Goal: Task Accomplishment & Management: Use online tool/utility

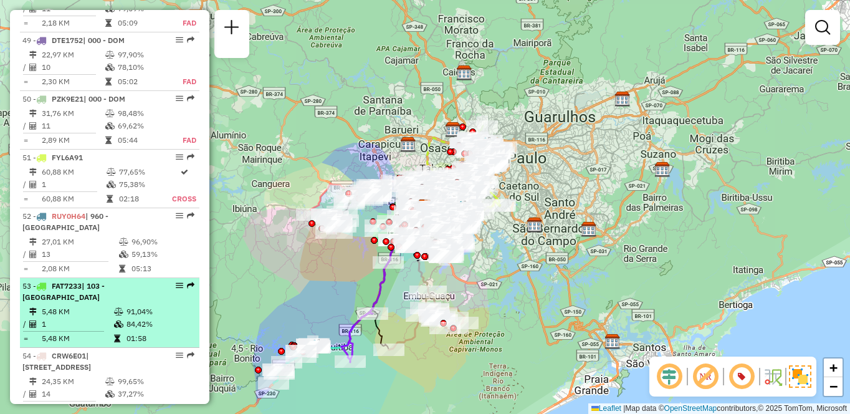
click at [107, 318] on td "1" at bounding box center [77, 324] width 72 height 12
select select "**********"
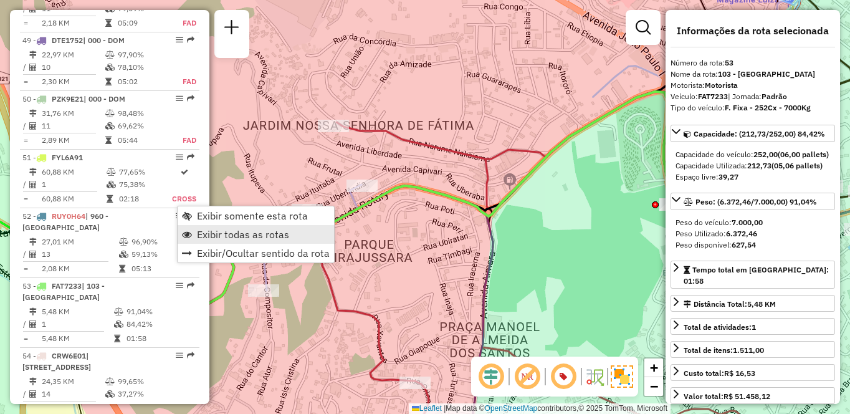
click at [294, 234] on link "Exibir todas as rotas" at bounding box center [256, 234] width 156 height 19
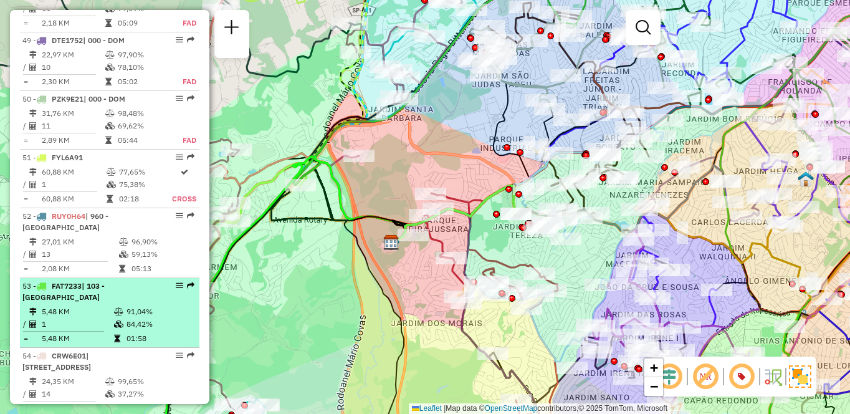
click at [173, 281] on div "53 - FAT7233 | 103 - [GEOGRAPHIC_DATA]" at bounding box center [109, 292] width 175 height 22
select select "**********"
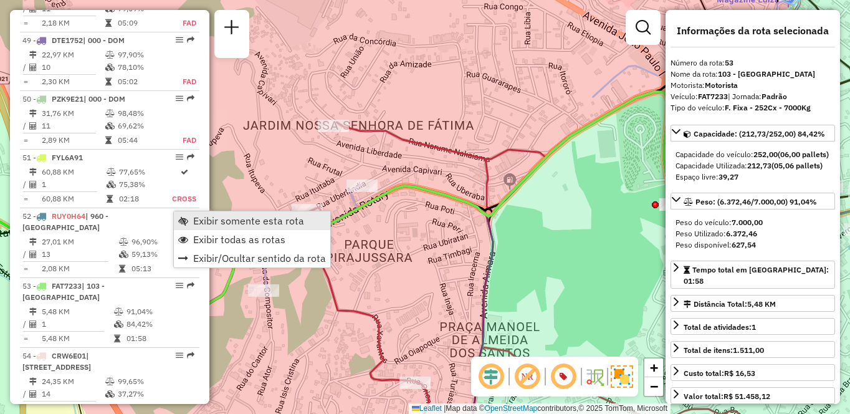
click at [214, 221] on span "Exibir somente esta rota" at bounding box center [248, 221] width 111 height 10
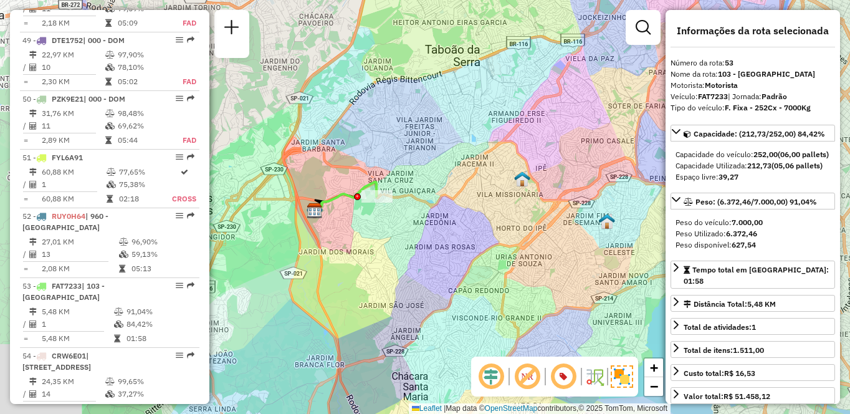
drag, startPoint x: 334, startPoint y: 216, endPoint x: 315, endPoint y: 226, distance: 20.9
click at [501, 198] on div "Janela de atendimento Grade de atendimento Capacidade Transportadoras Veículos …" at bounding box center [425, 207] width 850 height 414
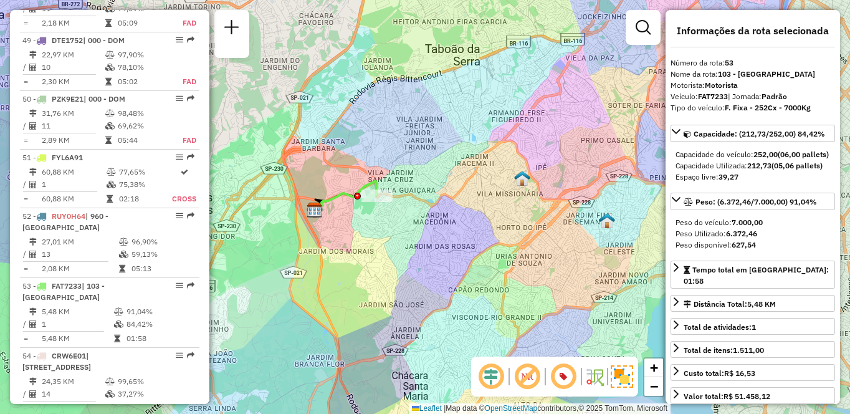
scroll to position [1498, 0]
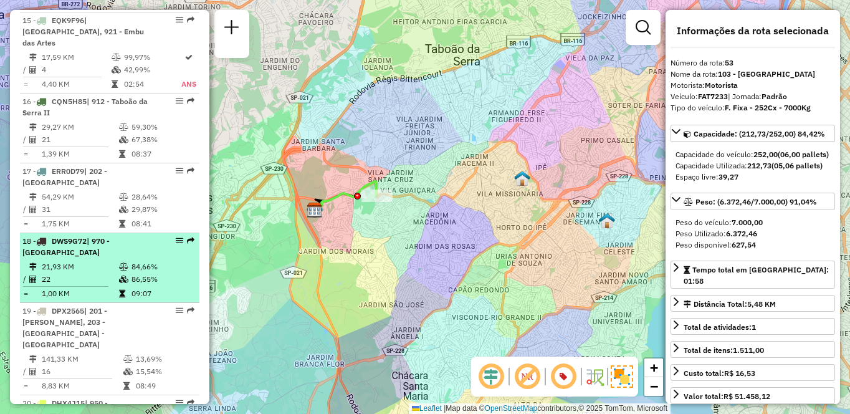
click at [123, 261] on td at bounding box center [124, 267] width 12 height 12
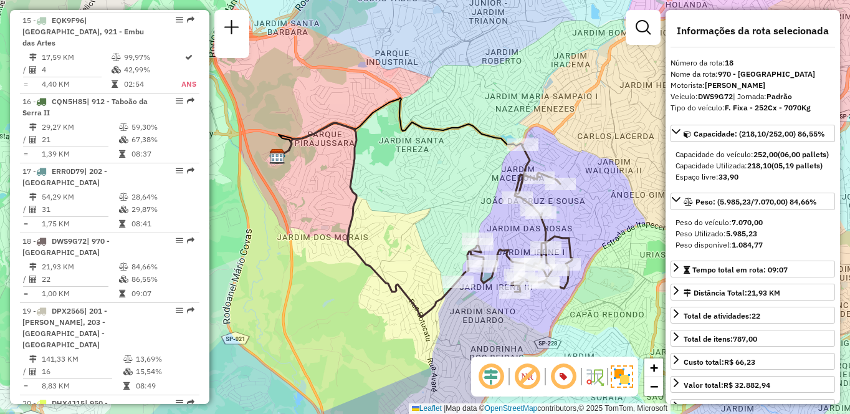
scroll to position [1148, 0]
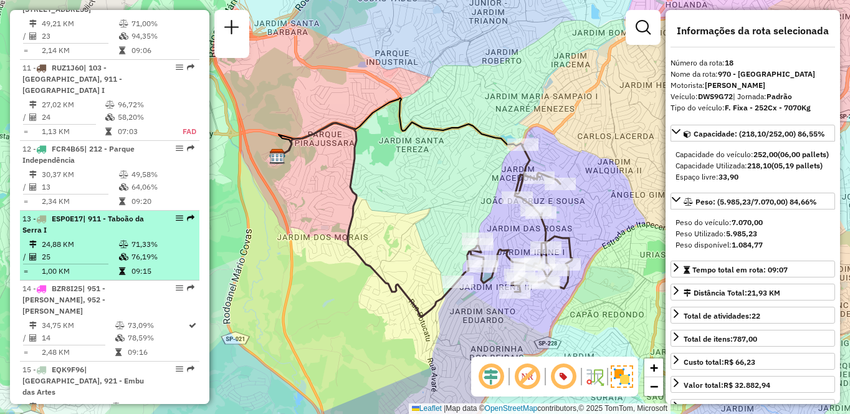
click at [112, 263] on td at bounding box center [70, 264] width 96 height 2
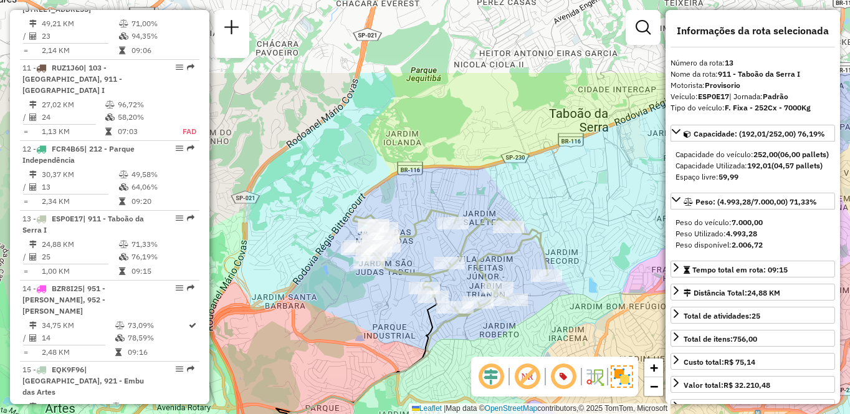
drag, startPoint x: 517, startPoint y: 159, endPoint x: 502, endPoint y: 271, distance: 113.2
click at [502, 271] on div "Janela de atendimento Grade de atendimento Capacidade Transportadoras Veículos …" at bounding box center [425, 207] width 850 height 414
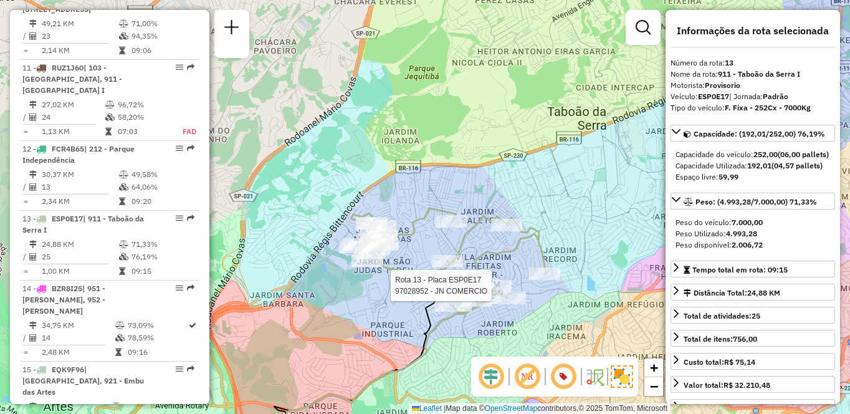
scroll to position [2718, 0]
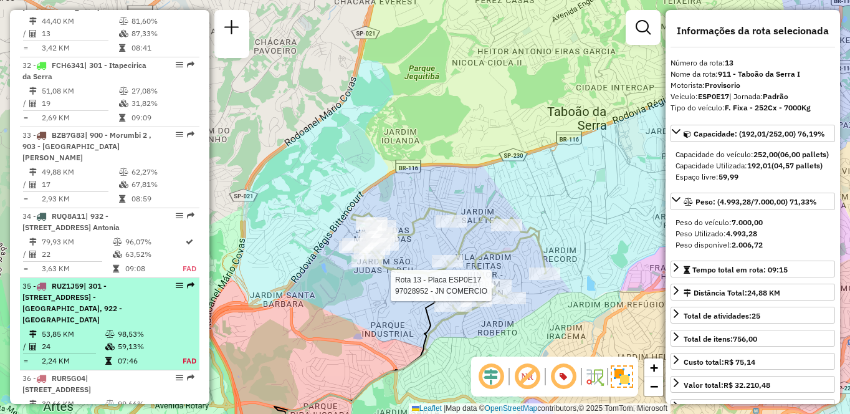
click at [54, 340] on td "24" at bounding box center [73, 346] width 64 height 12
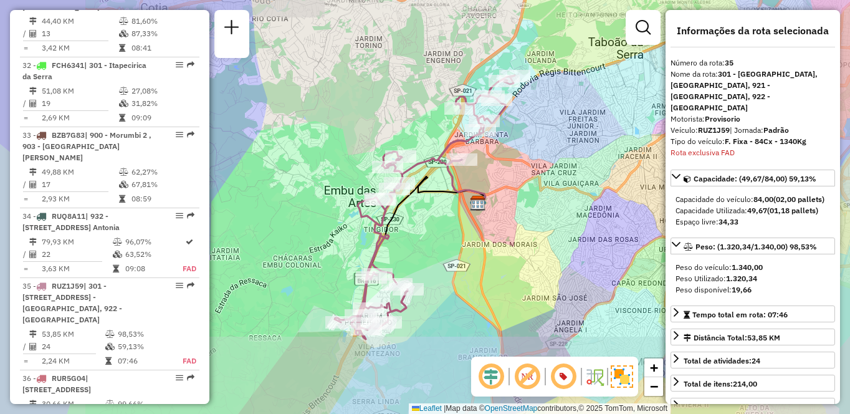
scroll to position [2908, 0]
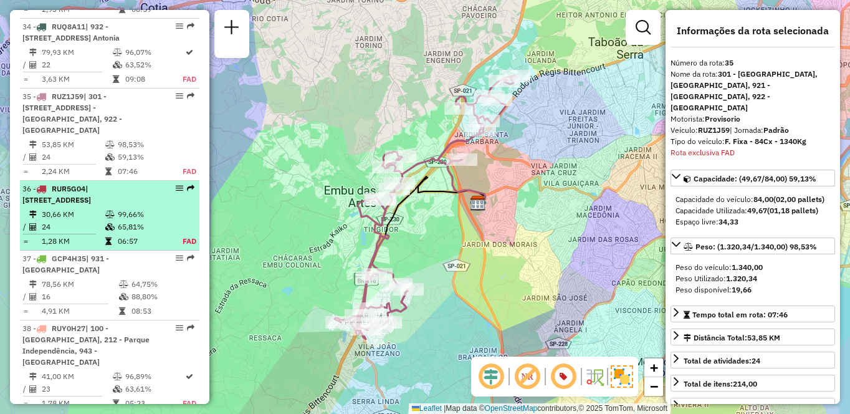
click at [71, 208] on td "30,66 KM" at bounding box center [73, 214] width 64 height 12
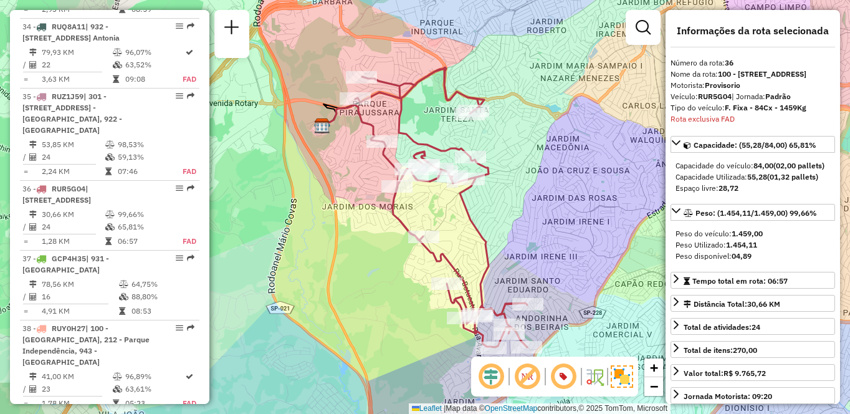
scroll to position [2989, 0]
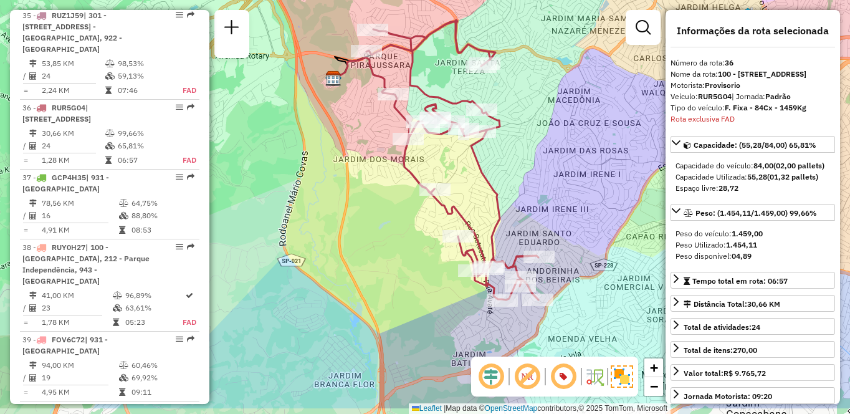
drag, startPoint x: 539, startPoint y: 210, endPoint x: 543, endPoint y: 191, distance: 19.7
click at [543, 191] on div "Janela de atendimento Grade de atendimento Capacidade Transportadoras Veículos …" at bounding box center [425, 207] width 850 height 414
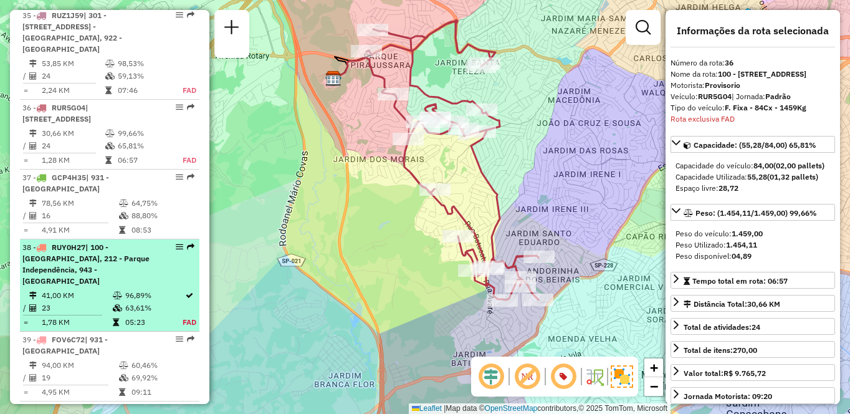
drag, startPoint x: 160, startPoint y: 226, endPoint x: 168, endPoint y: 226, distance: 8.1
click at [168, 302] on td "63,61%" at bounding box center [154, 308] width 58 height 12
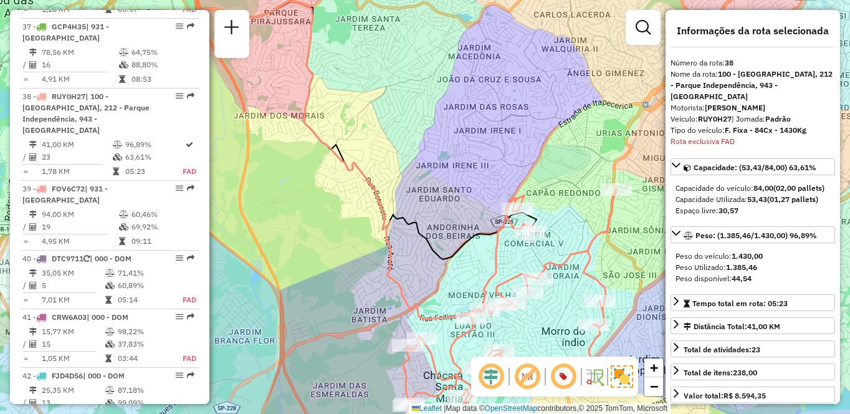
scroll to position [1358, 0]
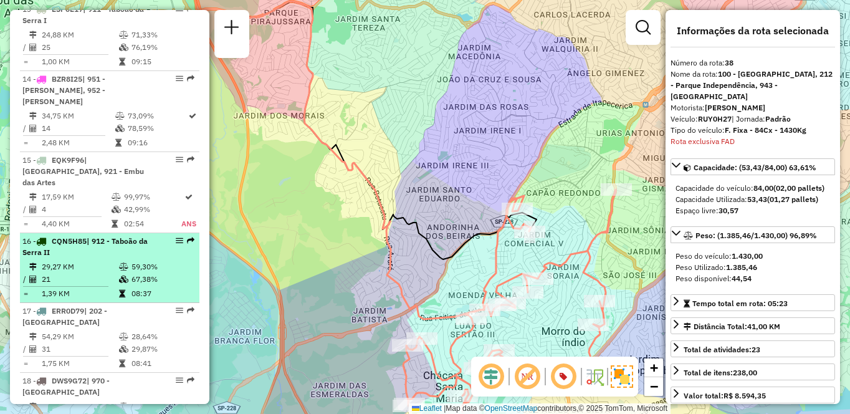
click at [137, 233] on li "16 - CQN5H85 | 912 - [GEOGRAPHIC_DATA] 29,27 KM 59,30% / 21 67,38% = 1,39 KM 08…" at bounding box center [110, 268] width 180 height 70
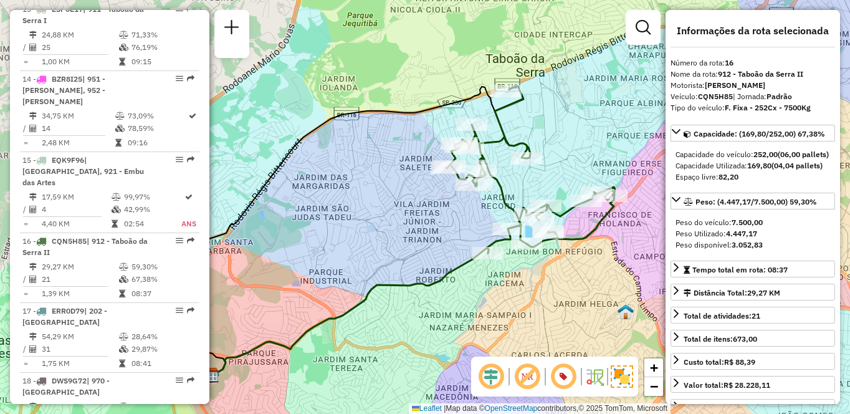
drag, startPoint x: 505, startPoint y: 182, endPoint x: 450, endPoint y: 208, distance: 61.1
click at [450, 208] on div "Janela de atendimento Grade de atendimento Capacidade Transportadoras Veículos …" at bounding box center [425, 207] width 850 height 414
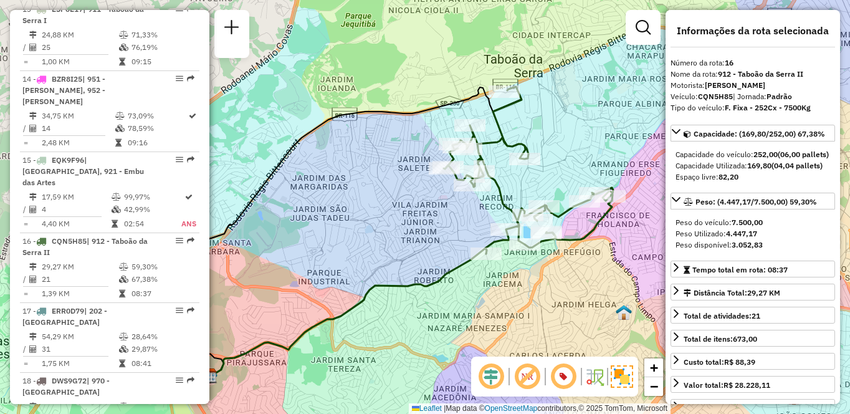
scroll to position [2207, 0]
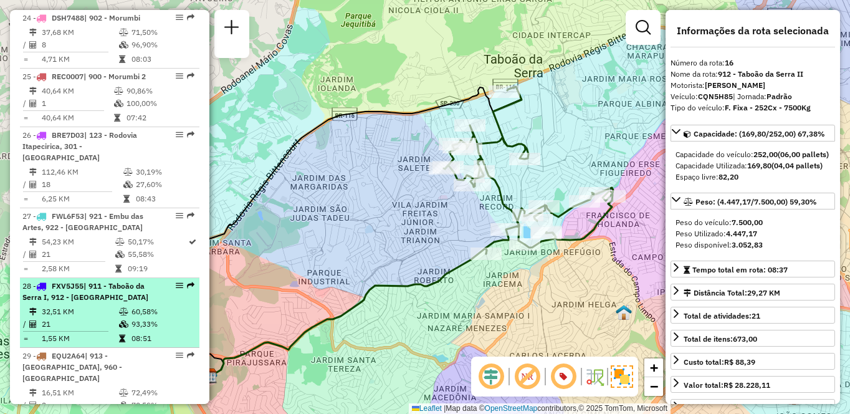
click at [51, 306] on td "32,51 KM" at bounding box center [79, 312] width 77 height 12
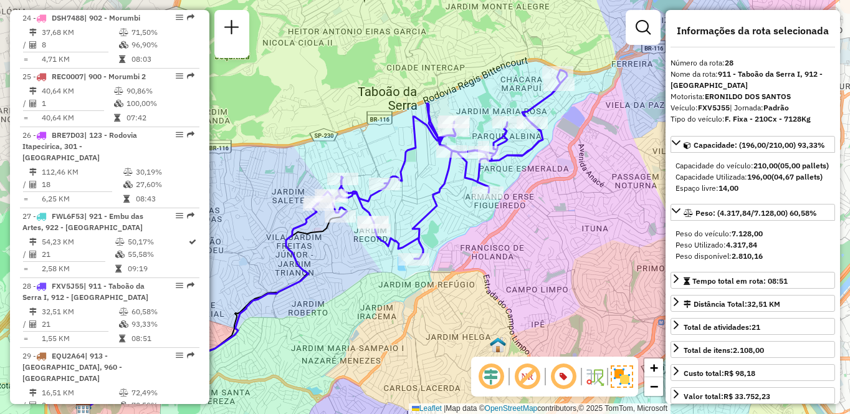
drag, startPoint x: 548, startPoint y: 236, endPoint x: 445, endPoint y: 269, distance: 108.1
click at [445, 269] on div "Janela de atendimento Grade de atendimento Capacidade Transportadoras Veículos …" at bounding box center [425, 207] width 850 height 414
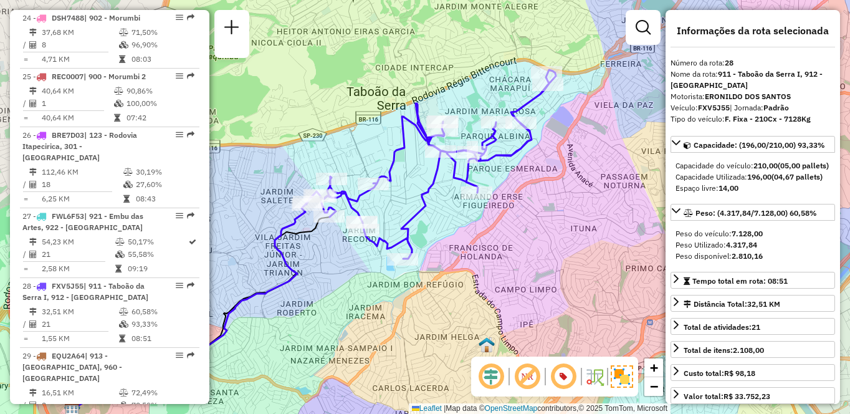
scroll to position [788, 0]
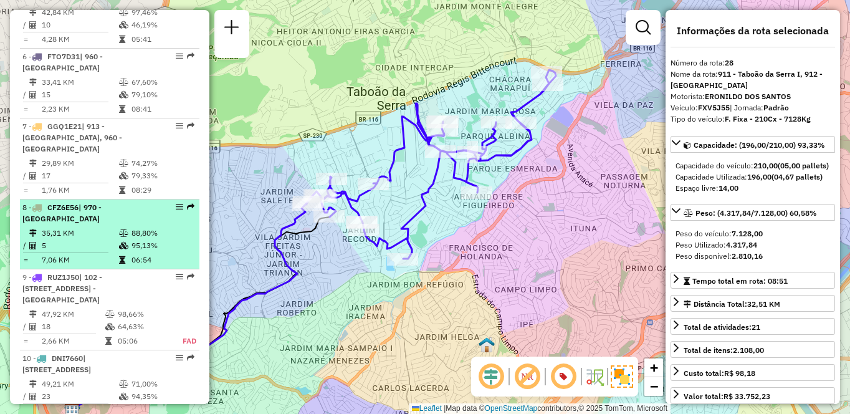
click at [89, 226] on li "8 - CFZ6E56 | 970 - [GEOGRAPHIC_DATA] 35,31 KM 88,80% / 5 95,13% = 7,06 KM 06:54" at bounding box center [110, 235] width 180 height 70
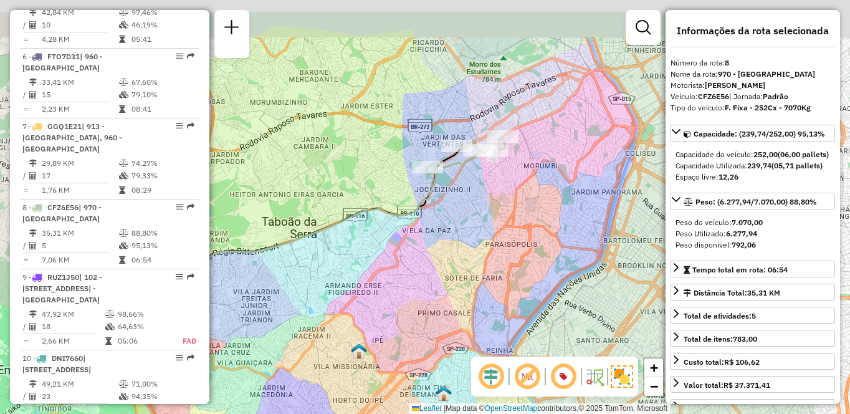
drag, startPoint x: 554, startPoint y: 210, endPoint x: 456, endPoint y: 262, distance: 111.0
click at [456, 262] on div "Janela de atendimento Grade de atendimento Capacidade Transportadoras Veículos …" at bounding box center [425, 207] width 850 height 414
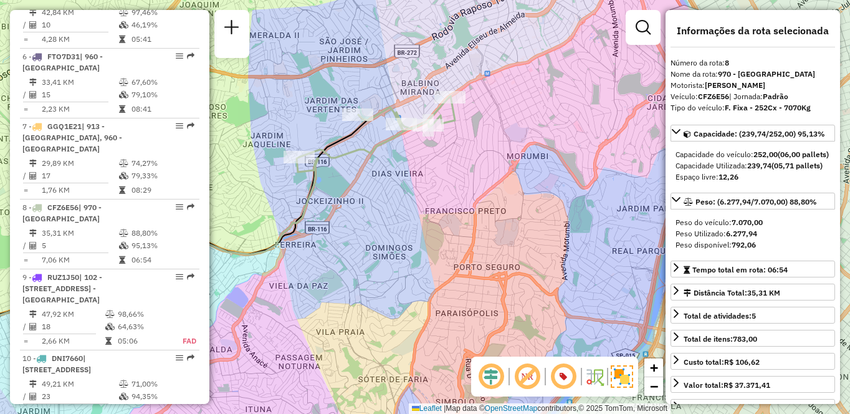
scroll to position [2137, 0]
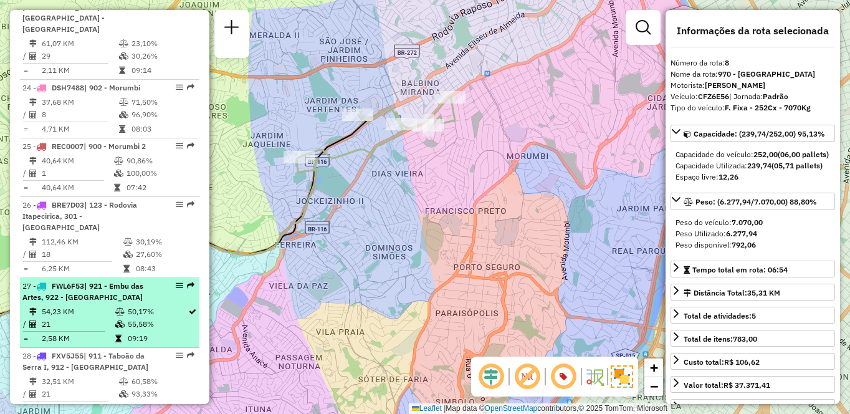
click at [99, 281] on span "| 921 - Embu das Artes, 922 - [GEOGRAPHIC_DATA]" at bounding box center [82, 291] width 121 height 21
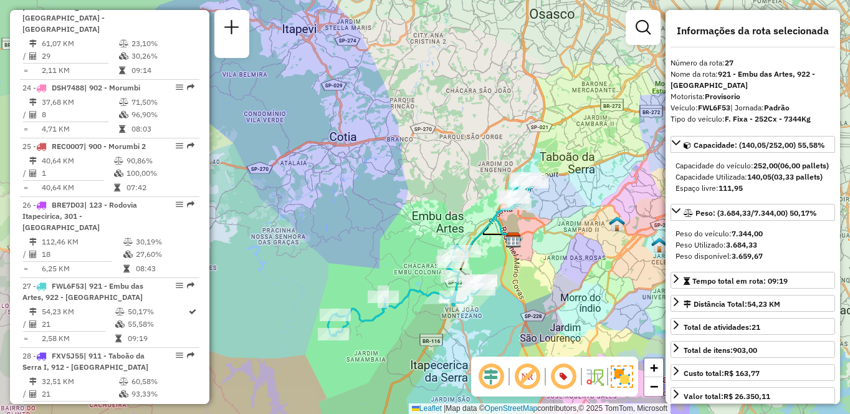
scroll to position [2131, 0]
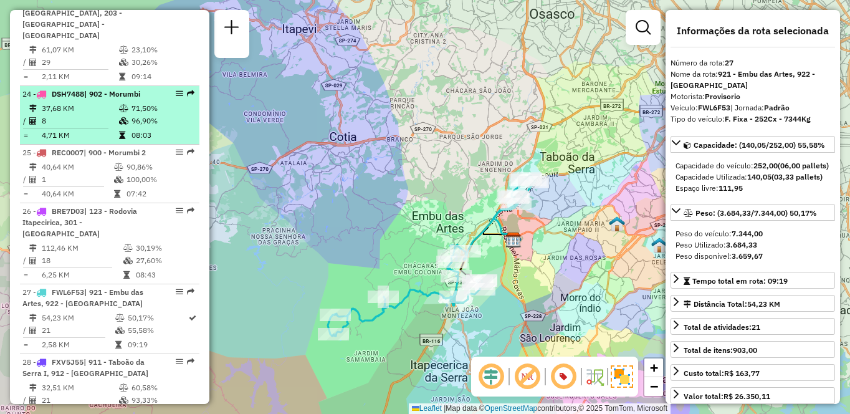
click at [95, 89] on span "| 902 - Morumbi" at bounding box center [112, 93] width 56 height 9
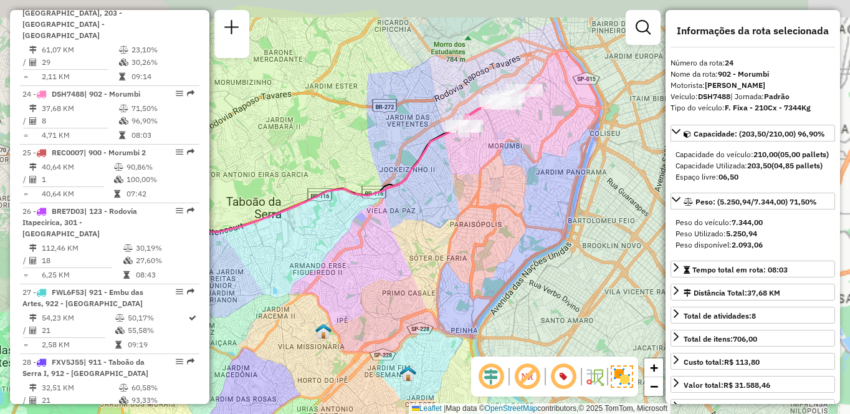
drag, startPoint x: 474, startPoint y: 238, endPoint x: 448, endPoint y: 244, distance: 26.9
click at [448, 249] on div "Janela de atendimento Grade de atendimento Capacidade Transportadoras Veículos …" at bounding box center [425, 207] width 850 height 414
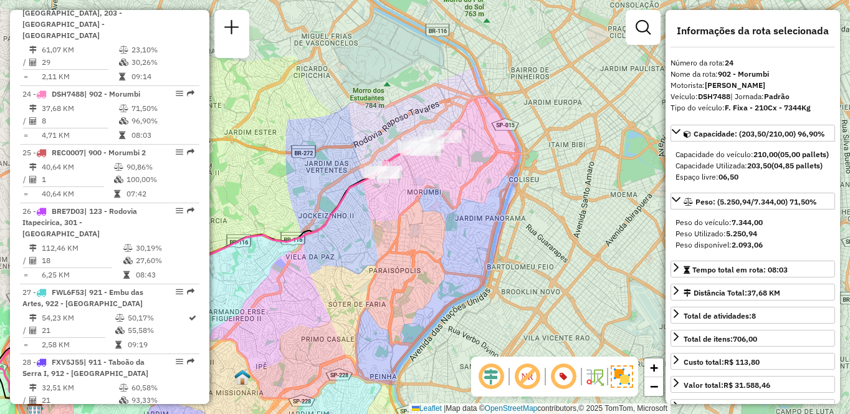
click at [514, 234] on div "Janela de atendimento Grade de atendimento Capacidade Transportadoras Veículos …" at bounding box center [425, 207] width 850 height 414
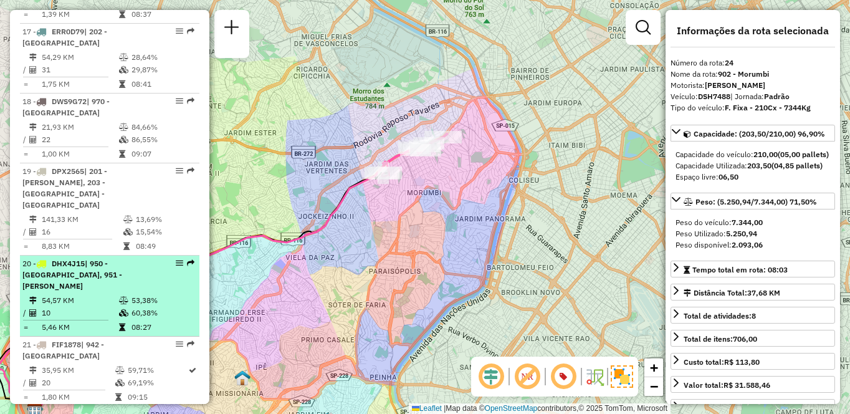
click at [122, 256] on li "20 - DHX4J15 | 950 - [GEOGRAPHIC_DATA], 951 - Giovane Gronchi 54,57 KM 53,38% /…" at bounding box center [110, 296] width 180 height 81
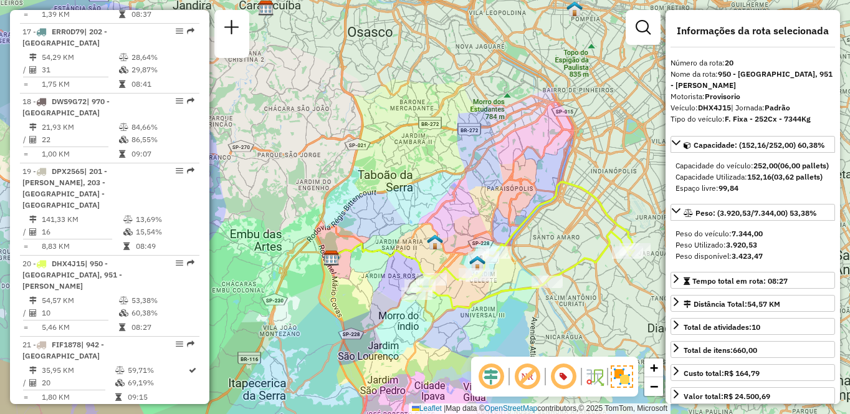
scroll to position [648, 0]
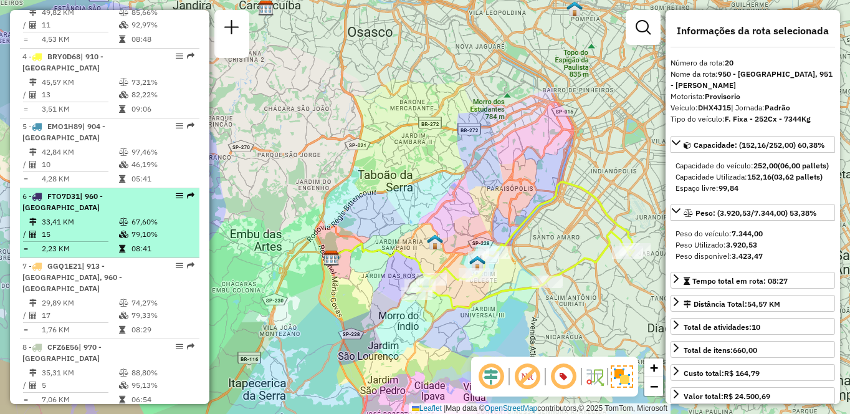
click at [133, 228] on td "67,60%" at bounding box center [162, 222] width 63 height 12
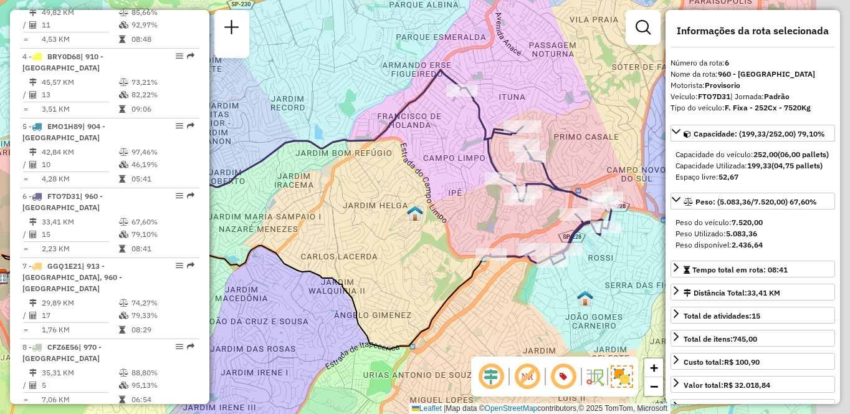
drag, startPoint x: 571, startPoint y: 198, endPoint x: 451, endPoint y: 201, distance: 119.7
click at [451, 201] on div "Janela de atendimento Grade de atendimento Capacidade Transportadoras Veículos …" at bounding box center [425, 207] width 850 height 414
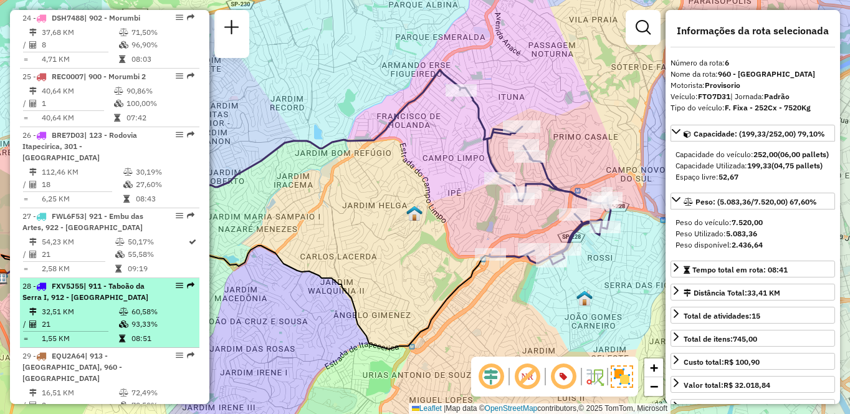
click at [37, 306] on td at bounding box center [35, 312] width 12 height 12
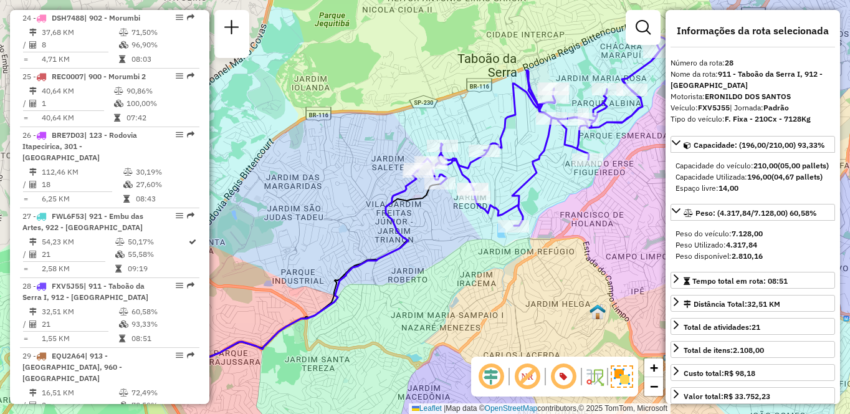
scroll to position [1777, 0]
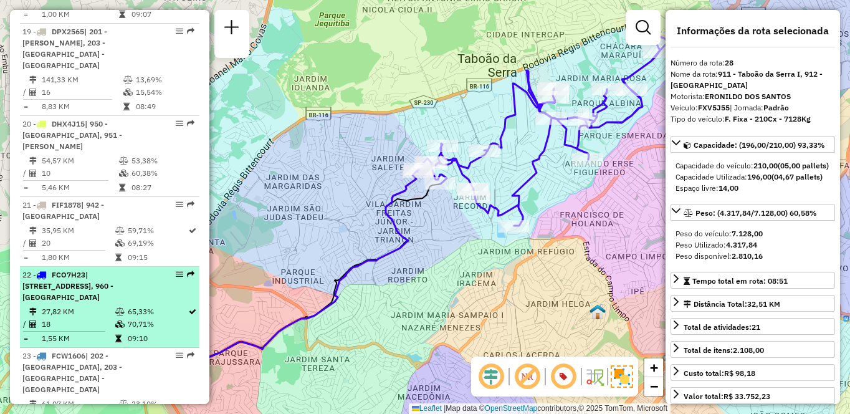
click at [49, 267] on li "22 - FCO7H23 | 111 - [GEOGRAPHIC_DATA], 942 - [GEOGRAPHIC_DATA], 950 - [GEOGRAP…" at bounding box center [110, 307] width 180 height 81
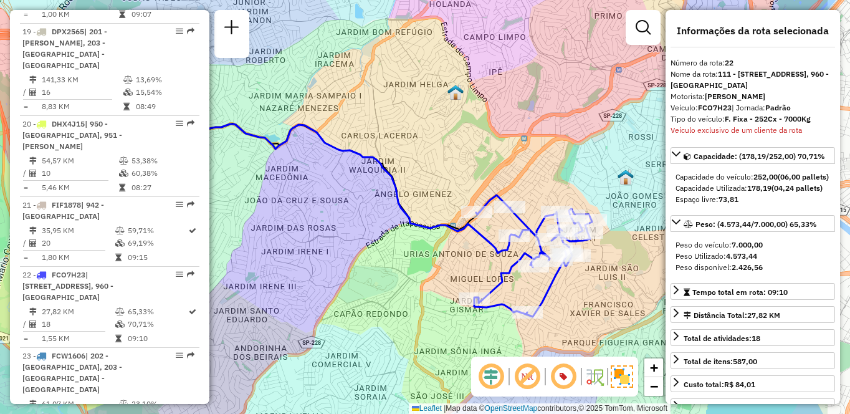
drag, startPoint x: 548, startPoint y: 237, endPoint x: 440, endPoint y: 236, distance: 107.9
click at [443, 238] on div "Janela de atendimento Grade de atendimento Capacidade Transportadoras Veículos …" at bounding box center [425, 207] width 850 height 414
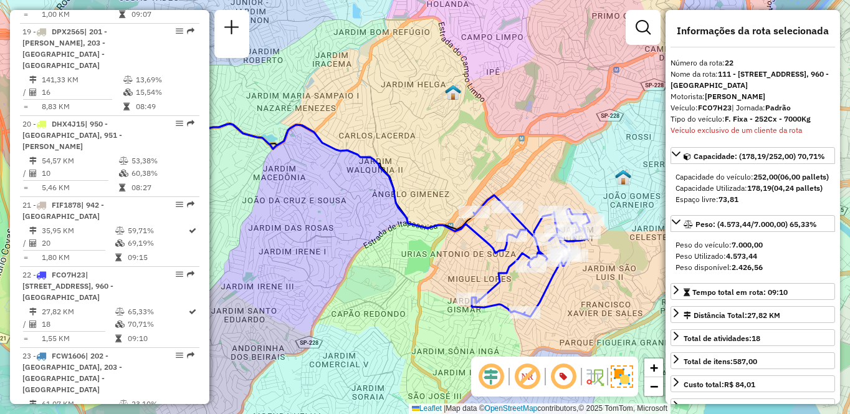
scroll to position [718, 0]
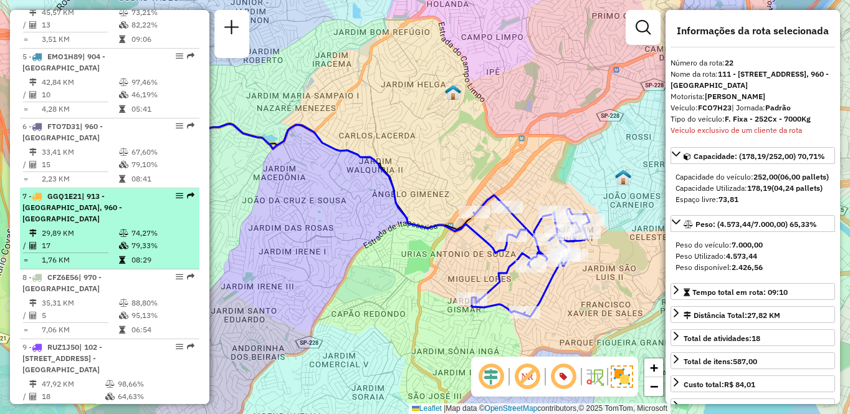
click at [122, 219] on span "| 913 - [GEOGRAPHIC_DATA], 960 - [GEOGRAPHIC_DATA]" at bounding box center [72, 207] width 100 height 32
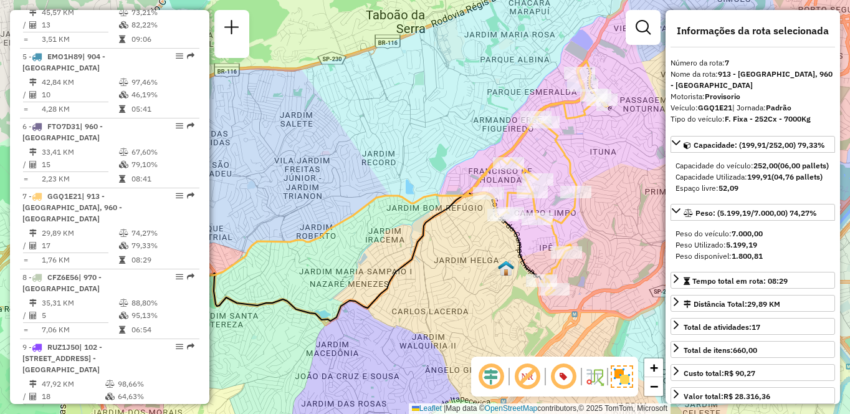
drag, startPoint x: 485, startPoint y: 233, endPoint x: 396, endPoint y: 225, distance: 89.5
click at [396, 225] on div "Janela de atendimento Grade de atendimento Capacidade Transportadoras Veículos …" at bounding box center [425, 207] width 850 height 414
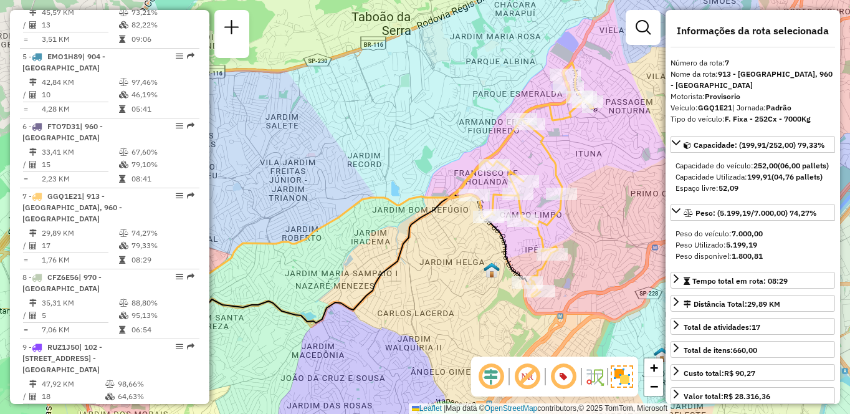
scroll to position [392, 0]
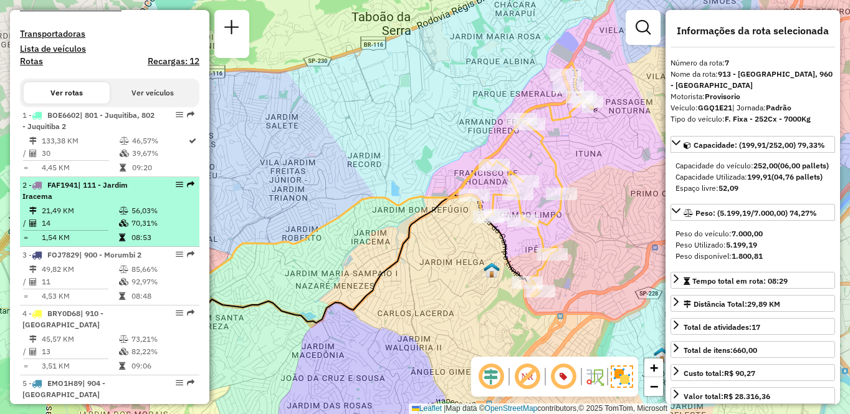
click at [29, 225] on li "2 - FAF1941 | 111 - [GEOGRAPHIC_DATA] 21,49 KM 56,03% / 14 70,31% = 1,54 KM 08:…" at bounding box center [110, 212] width 180 height 70
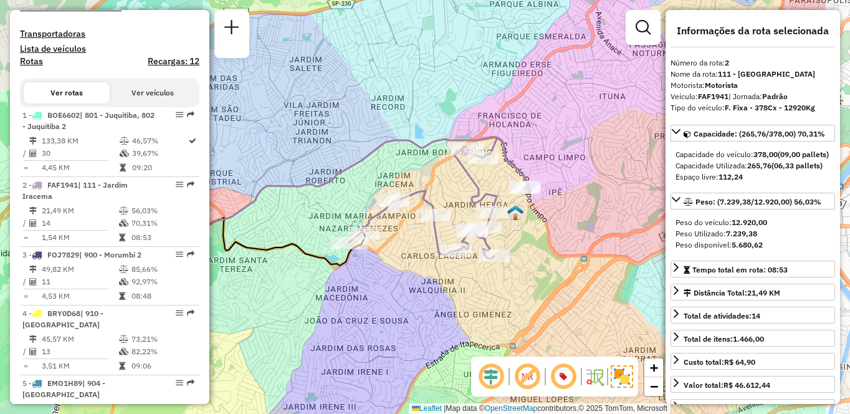
drag, startPoint x: 559, startPoint y: 287, endPoint x: 450, endPoint y: 287, distance: 109.7
click at [450, 287] on div "Janela de atendimento Grade de atendimento Capacidade Transportadoras Veículos …" at bounding box center [425, 207] width 850 height 414
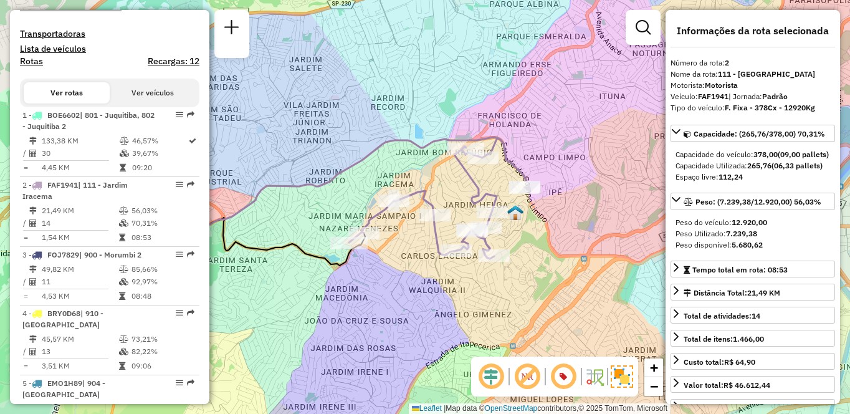
scroll to position [3816, 0]
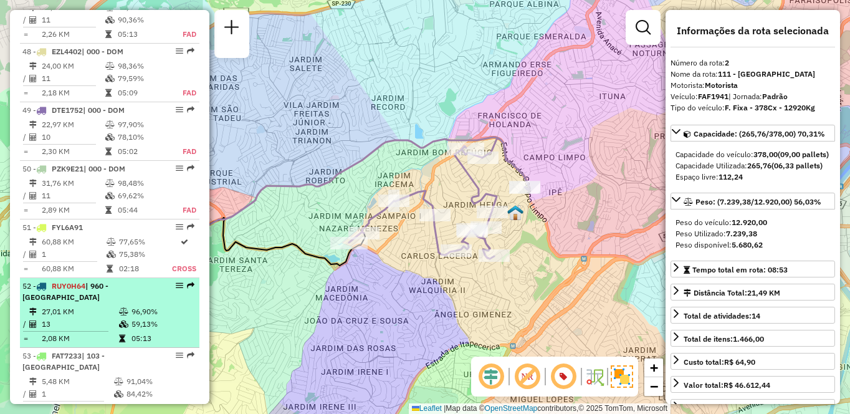
click at [108, 281] on div "52 - RUY0H64 | 960 - [GEOGRAPHIC_DATA]" at bounding box center [88, 292] width 132 height 22
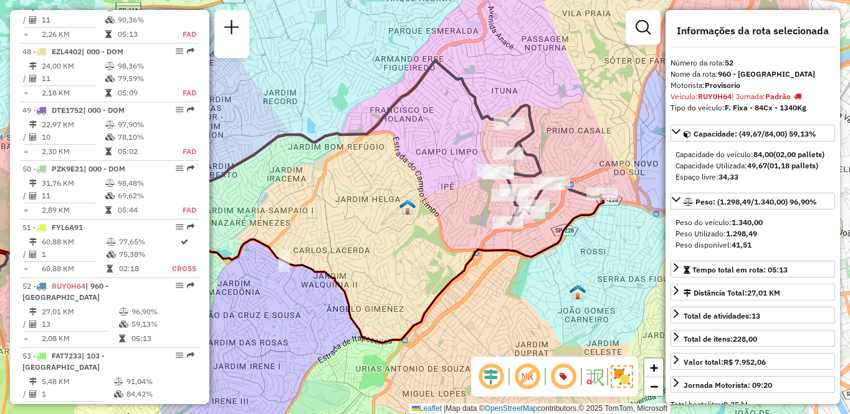
drag, startPoint x: 498, startPoint y: 244, endPoint x: 368, endPoint y: 240, distance: 130.4
click at [368, 240] on div "Janela de atendimento Grade de atendimento Capacidade Transportadoras Veículos …" at bounding box center [425, 207] width 850 height 414
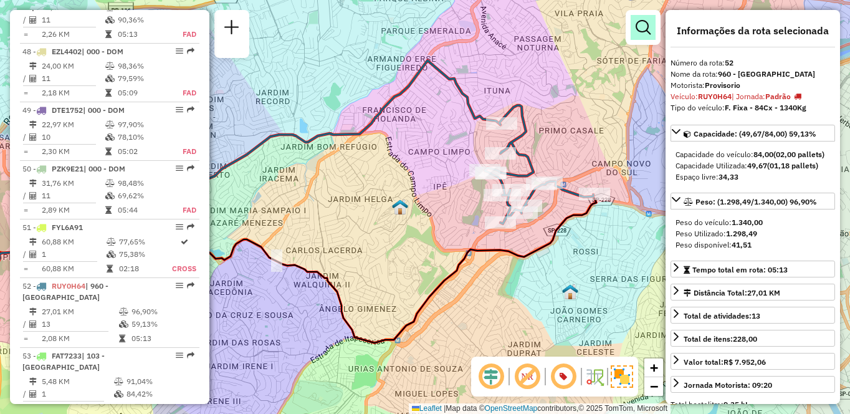
scroll to position [520, 0]
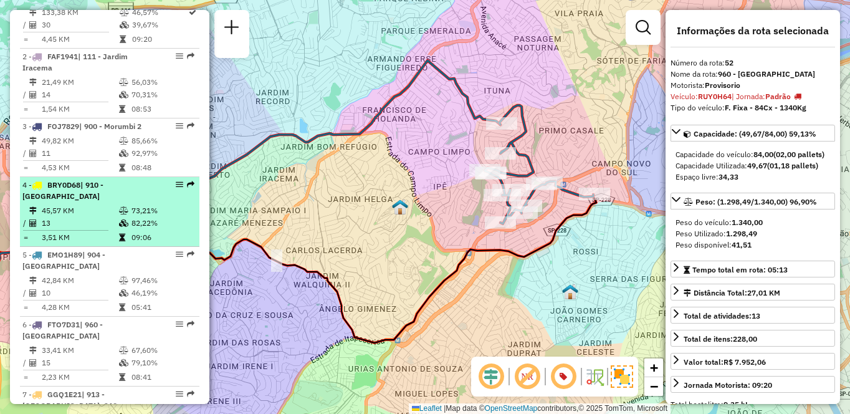
click at [112, 217] on td "45,57 KM" at bounding box center [79, 211] width 77 height 12
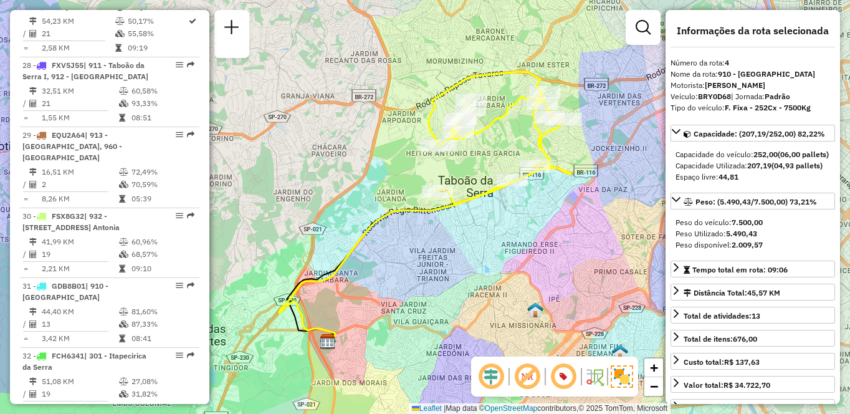
scroll to position [1358, 0]
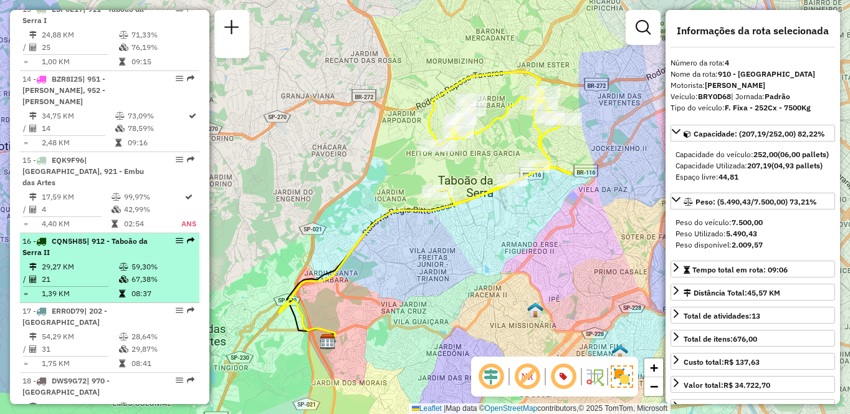
click at [114, 273] on td "21" at bounding box center [79, 279] width 77 height 12
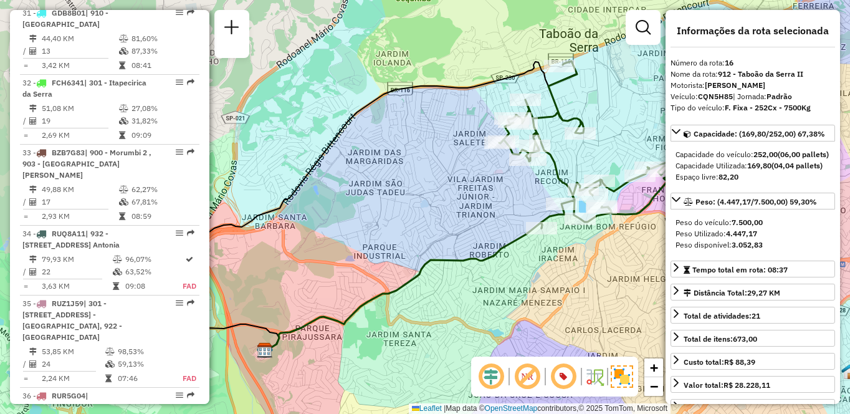
scroll to position [3886, 0]
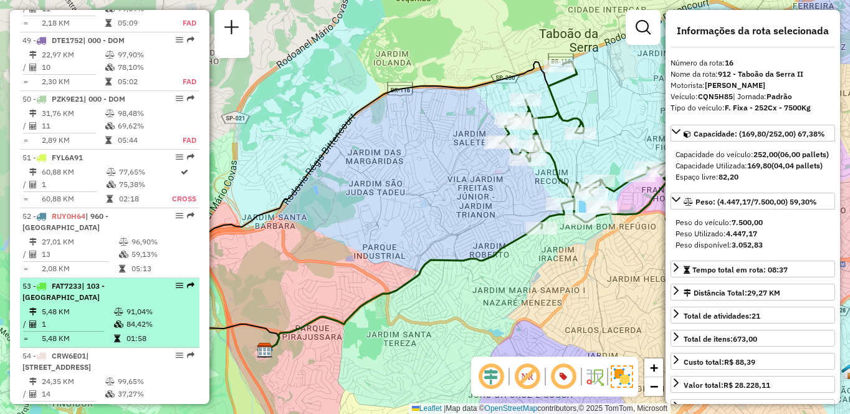
click at [105, 281] on span "| 103 - [GEOGRAPHIC_DATA]" at bounding box center [63, 291] width 82 height 21
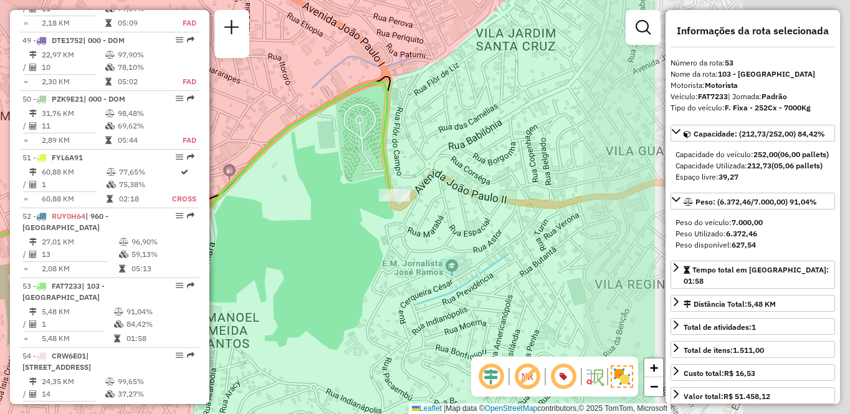
drag, startPoint x: 547, startPoint y: 233, endPoint x: 300, endPoint y: 220, distance: 247.3
click at [262, 223] on div "Janela de atendimento Grade de atendimento Capacidade Transportadoras Veículos …" at bounding box center [425, 207] width 850 height 414
